Goal: Transaction & Acquisition: Book appointment/travel/reservation

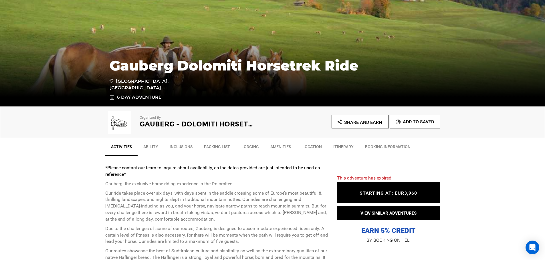
scroll to position [114, 0]
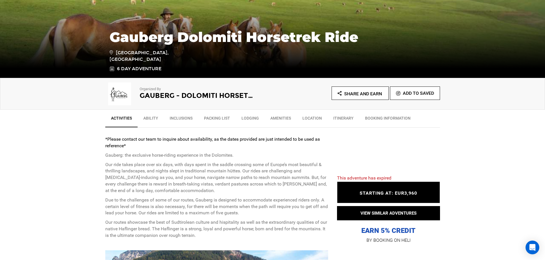
click at [221, 120] on link "Packing List" at bounding box center [216, 120] width 37 height 14
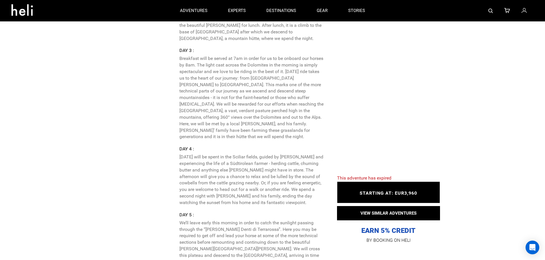
scroll to position [1344, 0]
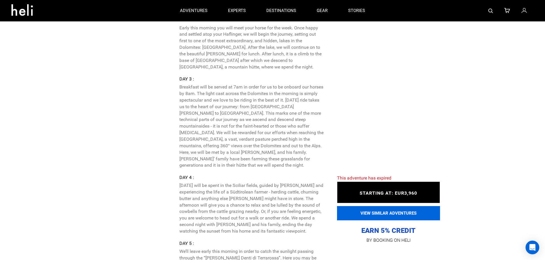
click at [391, 215] on button "VIEW SIMILAR ADVENTURES" at bounding box center [388, 213] width 103 height 14
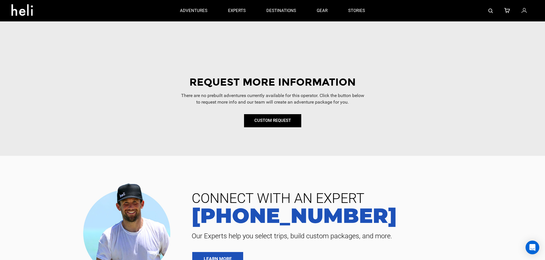
scroll to position [200, 0]
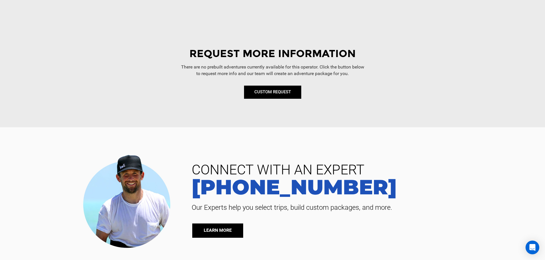
click at [216, 230] on link "LEARN MORE" at bounding box center [217, 231] width 51 height 14
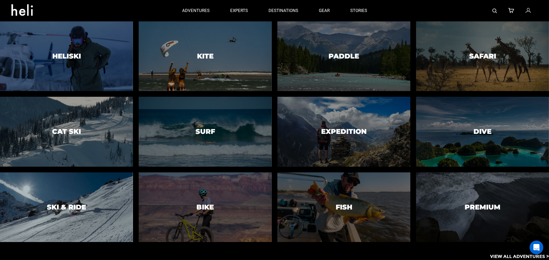
click at [75, 206] on h3 "Ski & Ride" at bounding box center [66, 207] width 39 height 7
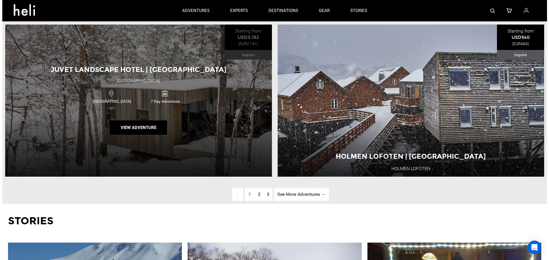
scroll to position [1801, 0]
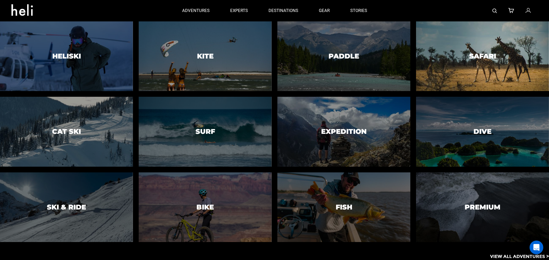
click at [476, 63] on div at bounding box center [483, 56] width 136 height 71
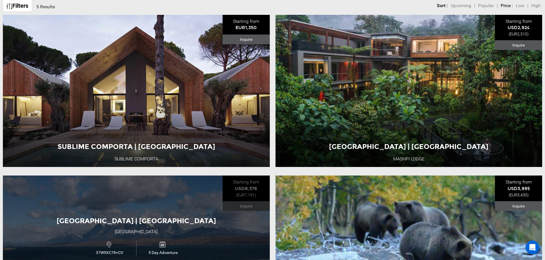
scroll to position [286, 0]
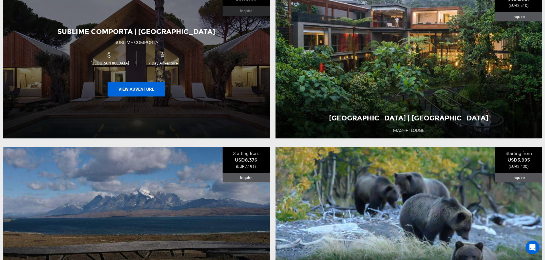
click at [131, 87] on button "View Adventure" at bounding box center [136, 89] width 57 height 14
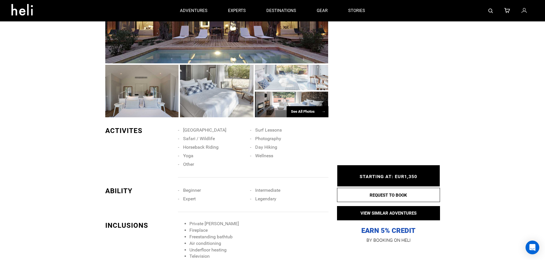
scroll to position [172, 0]
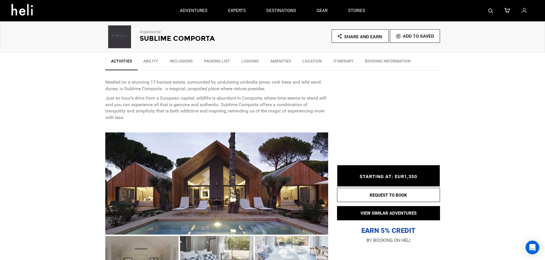
click at [246, 202] on div at bounding box center [216, 184] width 223 height 102
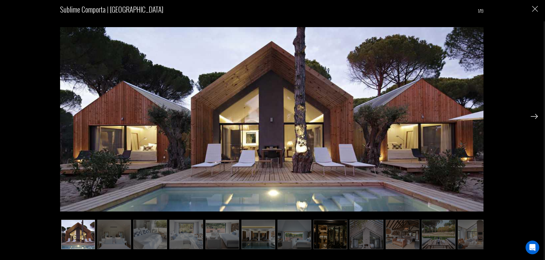
click at [536, 116] on img at bounding box center [533, 116] width 7 height 5
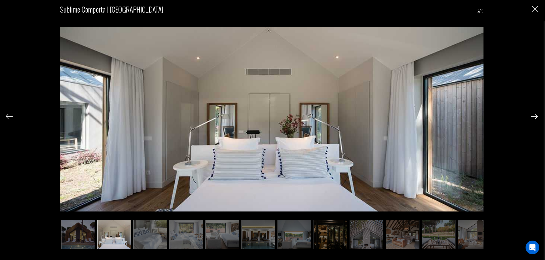
click at [536, 116] on img at bounding box center [533, 116] width 7 height 5
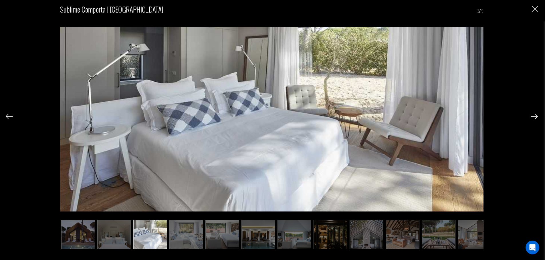
click at [536, 116] on img at bounding box center [533, 116] width 7 height 5
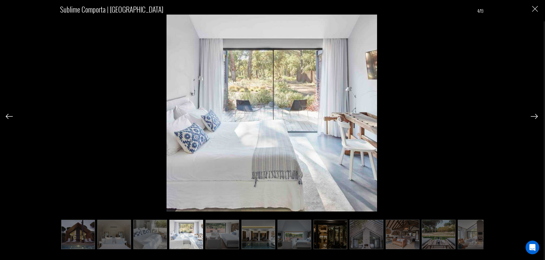
click at [536, 116] on img at bounding box center [533, 116] width 7 height 5
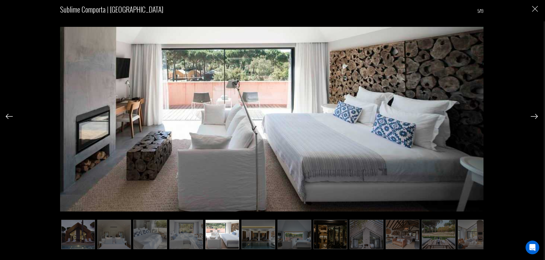
click at [536, 116] on img at bounding box center [533, 116] width 7 height 5
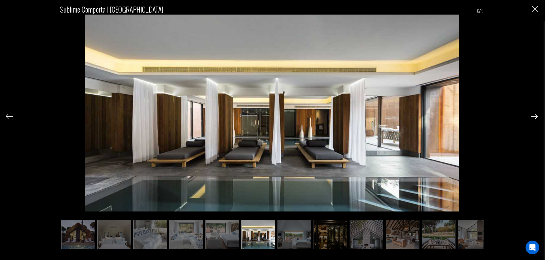
click at [536, 116] on img at bounding box center [533, 116] width 7 height 5
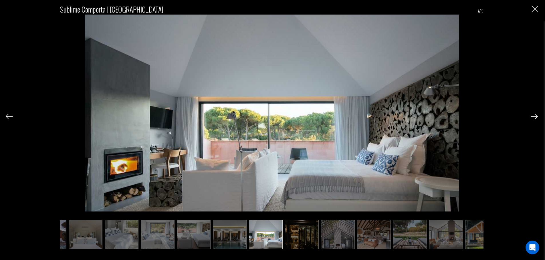
click at [536, 117] on img at bounding box center [533, 116] width 7 height 5
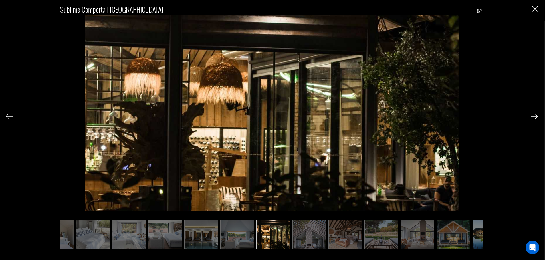
click at [536, 117] on img at bounding box center [533, 116] width 7 height 5
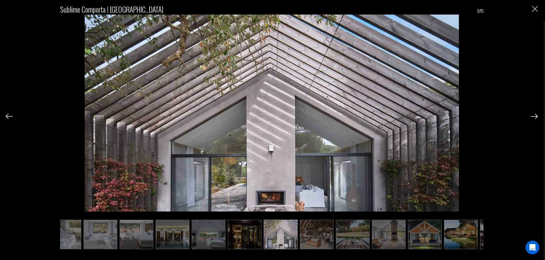
click at [536, 117] on img at bounding box center [533, 116] width 7 height 5
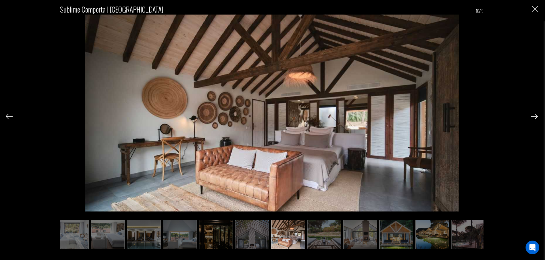
click at [536, 117] on img at bounding box center [533, 116] width 7 height 5
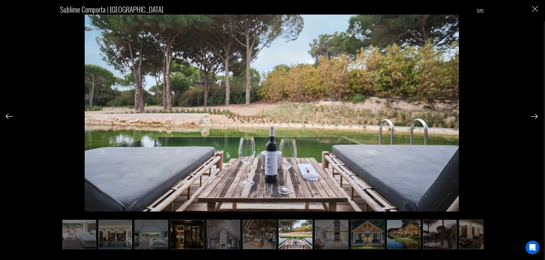
click at [536, 117] on img at bounding box center [533, 116] width 7 height 5
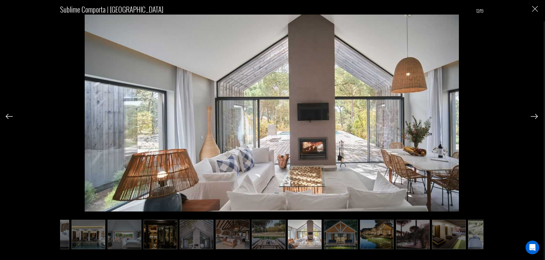
scroll to position [0, 172]
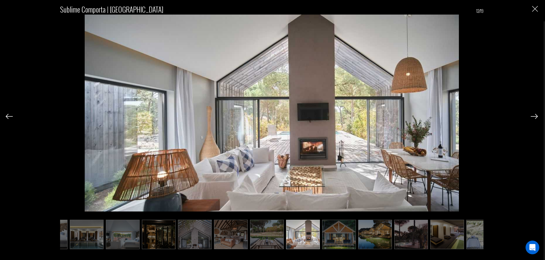
click at [535, 115] on img at bounding box center [533, 116] width 7 height 5
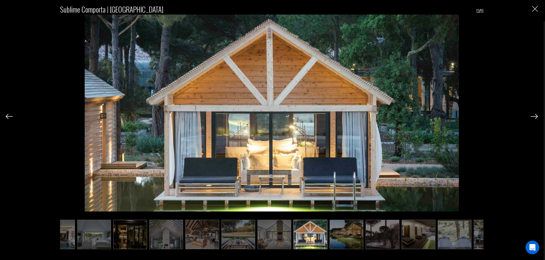
click at [535, 115] on img at bounding box center [533, 116] width 7 height 5
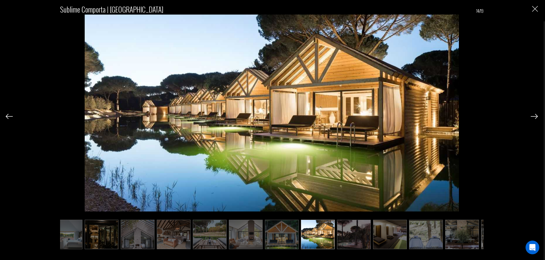
click at [535, 115] on img at bounding box center [533, 116] width 7 height 5
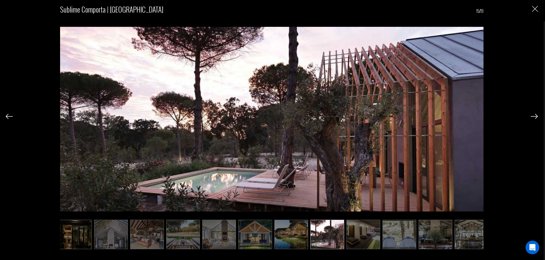
scroll to position [0, 257]
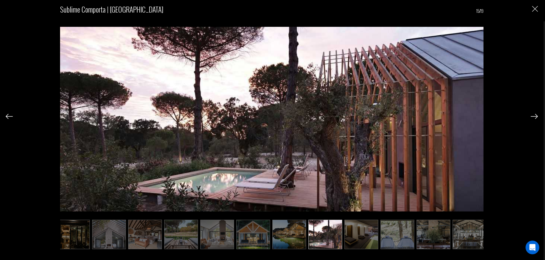
click at [535, 11] on img "Close" at bounding box center [535, 9] width 6 height 6
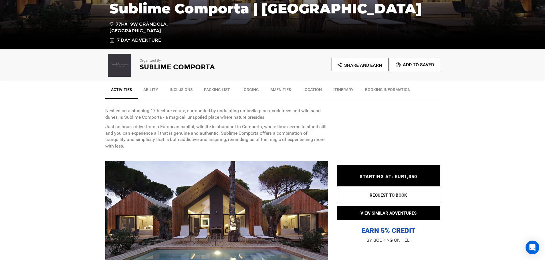
scroll to position [172, 0]
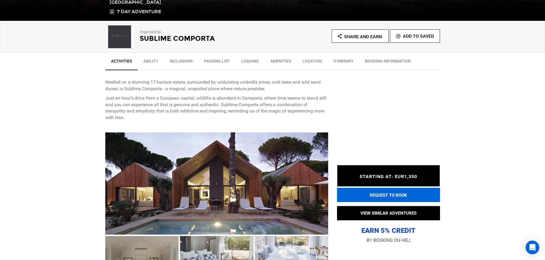
click at [401, 197] on button "REQUEST TO BOOK" at bounding box center [388, 195] width 103 height 14
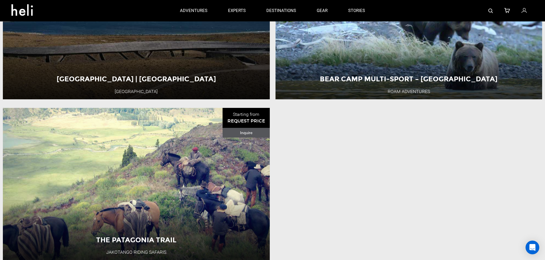
scroll to position [543, 0]
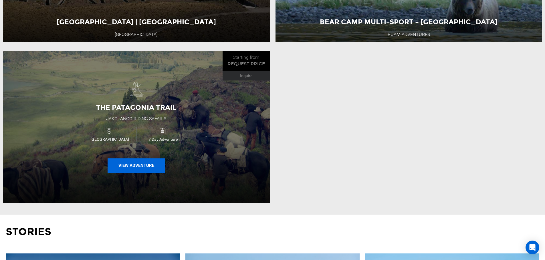
click at [143, 170] on button "View Adventure" at bounding box center [136, 166] width 57 height 14
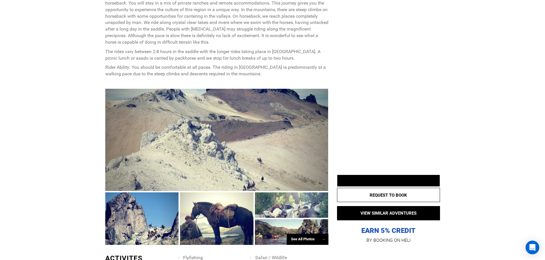
scroll to position [315, 0]
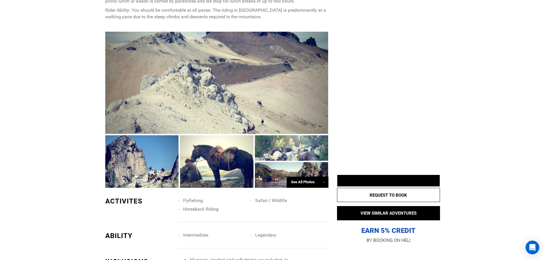
click at [306, 185] on div "See All Photos →" at bounding box center [308, 182] width 42 height 11
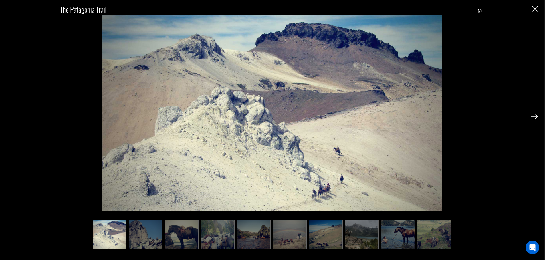
click at [537, 118] on img at bounding box center [533, 116] width 7 height 5
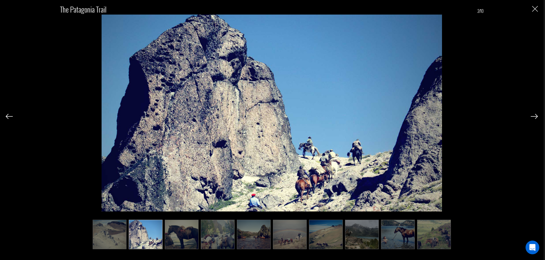
click at [537, 118] on img at bounding box center [533, 116] width 7 height 5
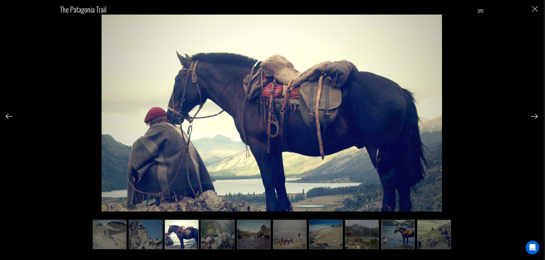
click at [537, 118] on img at bounding box center [533, 116] width 7 height 5
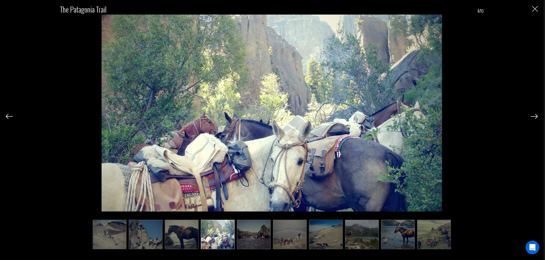
click at [537, 118] on img at bounding box center [533, 116] width 7 height 5
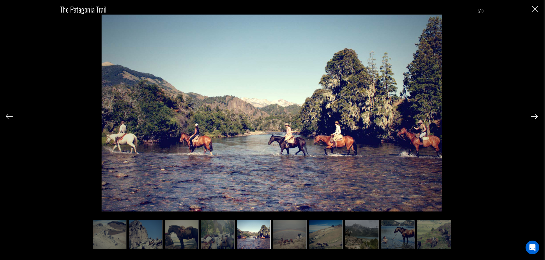
click at [537, 118] on img at bounding box center [533, 116] width 7 height 5
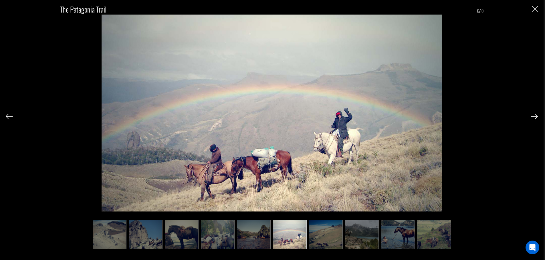
click at [537, 118] on img at bounding box center [533, 116] width 7 height 5
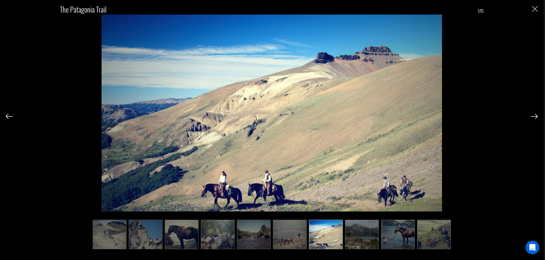
click at [537, 118] on img at bounding box center [533, 116] width 7 height 5
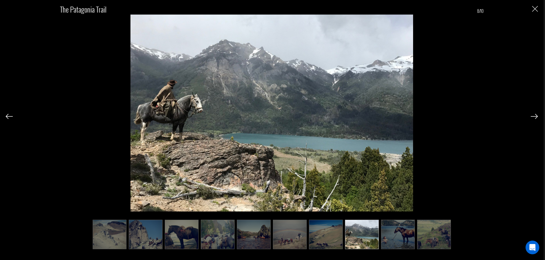
click at [537, 118] on img at bounding box center [533, 116] width 7 height 5
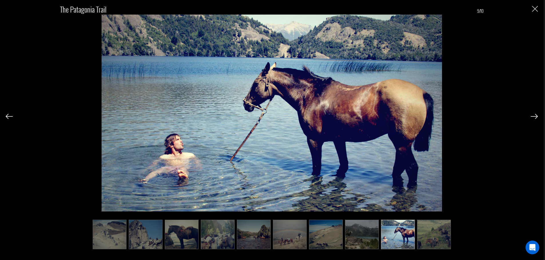
click at [537, 118] on img at bounding box center [533, 116] width 7 height 5
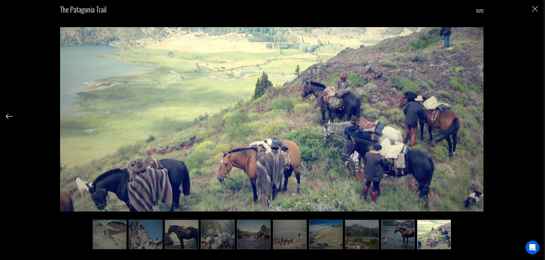
click at [537, 118] on div "The Patagonia Trail 10/10" at bounding box center [272, 123] width 532 height 247
click at [536, 8] on img "Close" at bounding box center [535, 9] width 6 height 6
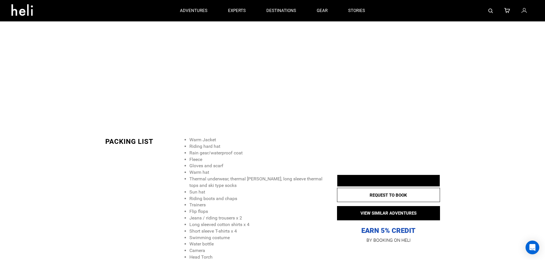
scroll to position [658, 0]
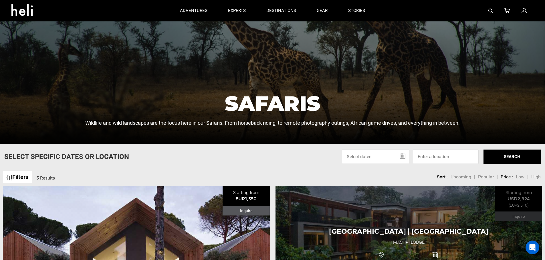
scroll to position [57, 0]
